Goal: Information Seeking & Learning: Understand process/instructions

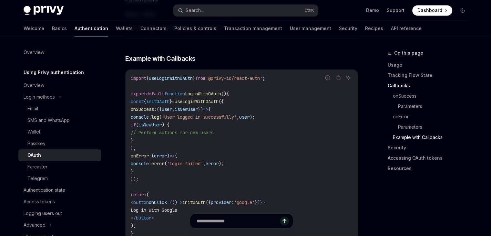
scroll to position [1177, 0]
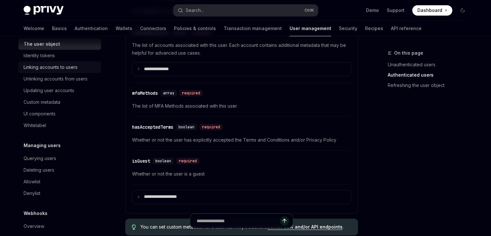
scroll to position [109, 0]
click at [71, 95] on div "Updating user accounts" at bounding box center [49, 91] width 51 height 8
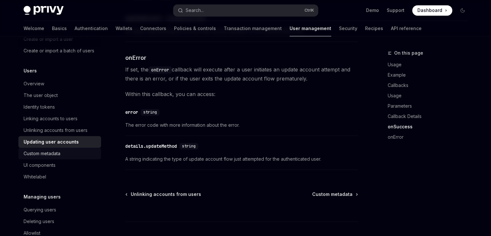
scroll to position [58, 0]
click at [74, 122] on div "Linking accounts to users" at bounding box center [51, 118] width 54 height 8
type textarea "*"
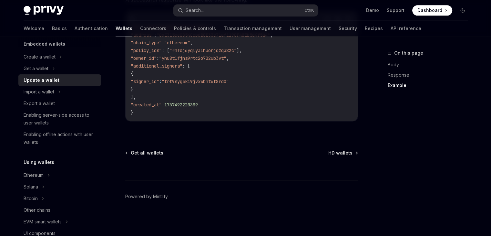
scroll to position [49, 0]
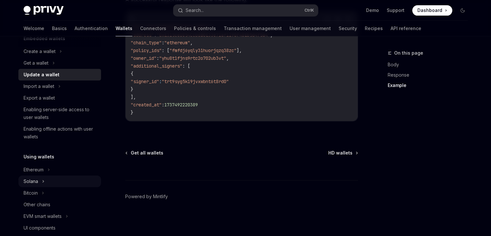
click at [41, 183] on div "Solana" at bounding box center [59, 181] width 83 height 12
type textarea "*"
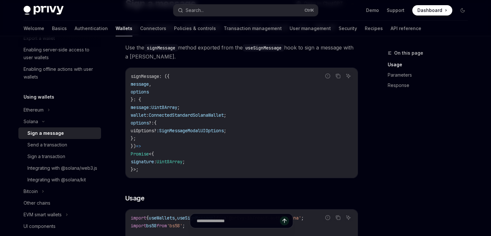
scroll to position [62, 0]
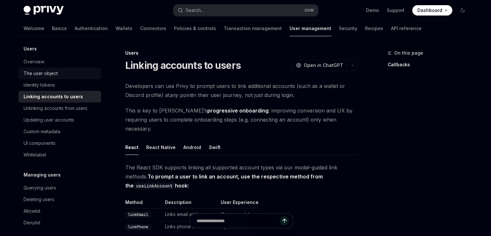
scroll to position [80, 0]
click at [140, 29] on link "Connectors" at bounding box center [153, 29] width 26 height 16
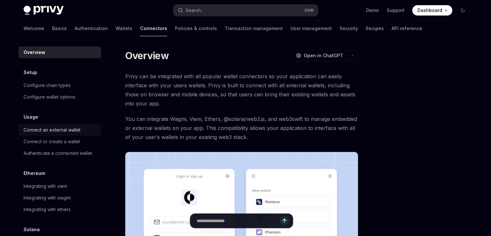
click at [71, 129] on div "Connect an external wallet" at bounding box center [52, 130] width 57 height 8
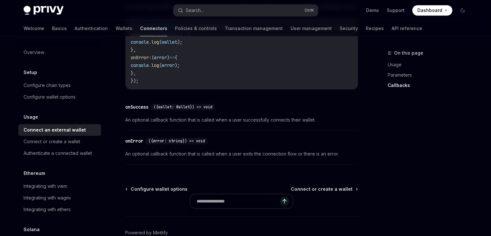
scroll to position [439, 0]
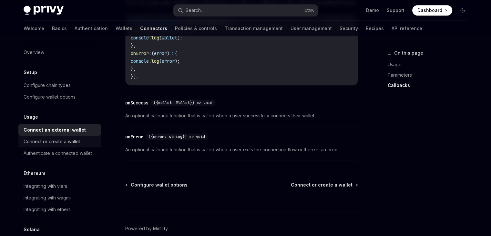
click at [90, 143] on div "Connect or create a wallet" at bounding box center [61, 142] width 74 height 8
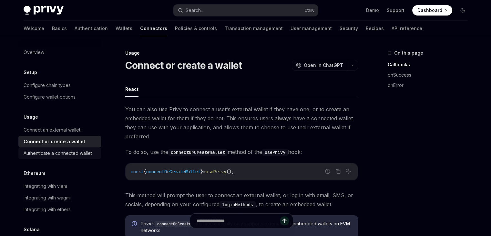
click at [86, 152] on div "Authenticate a connected wallet" at bounding box center [58, 153] width 69 height 8
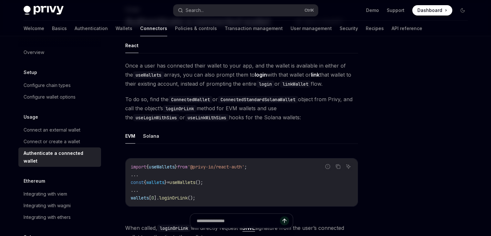
scroll to position [44, 0]
click at [244, 152] on div "Report incorrect code Copy Ask AI import { useWallets } from '@privy-io/react-a…" at bounding box center [241, 183] width 233 height 65
click at [154, 138] on button "Solana" at bounding box center [151, 135] width 16 height 15
type textarea "*"
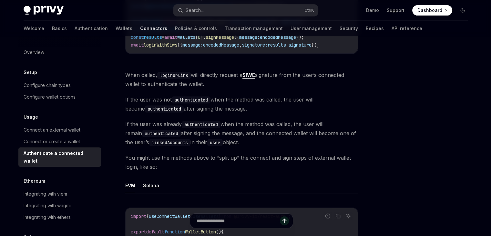
scroll to position [236, 0]
